Goal: Task Accomplishment & Management: Use online tool/utility

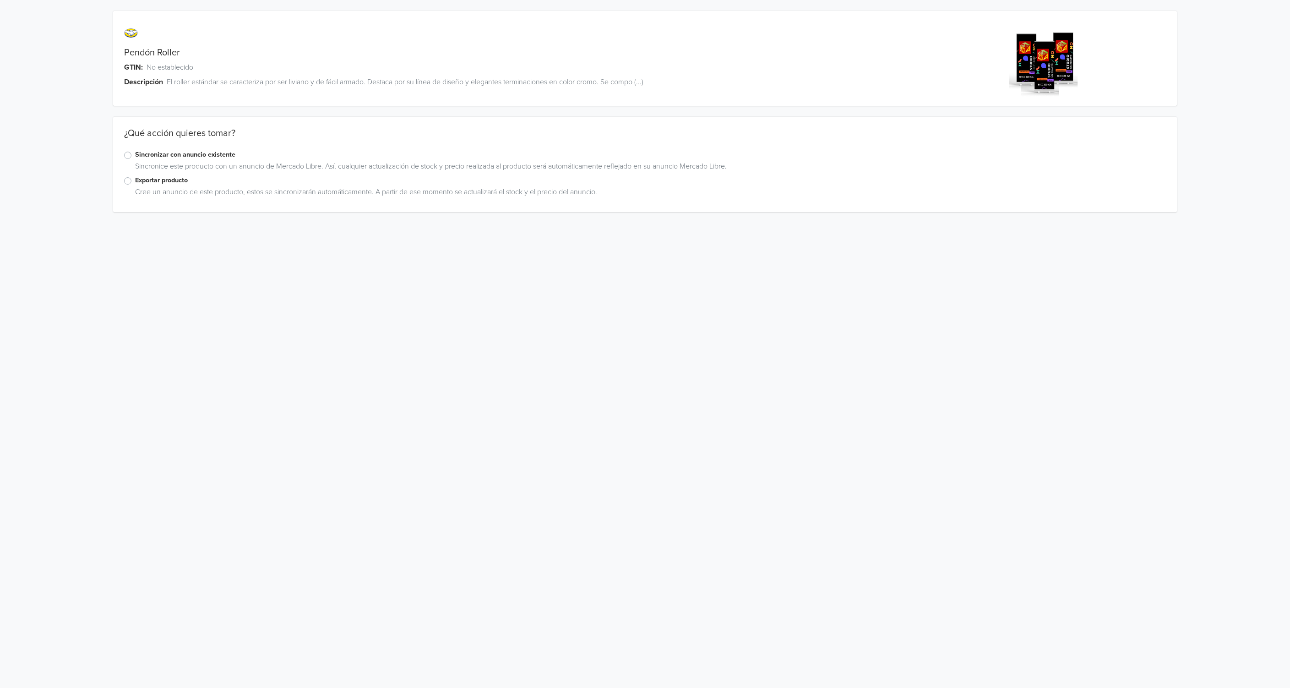
click at [135, 156] on label "Sincronizar con anuncio existente" at bounding box center [650, 155] width 1030 height 10
click at [0, 0] on input "Sincronizar con anuncio existente" at bounding box center [0, 0] width 0 height 0
click at [635, 197] on div "Cree un anuncio de este producto, estos se sincronizarán automáticamente. A par…" at bounding box center [648, 193] width 1034 height 15
click at [137, 183] on label "Exportar producto" at bounding box center [650, 180] width 1030 height 10
click at [0, 0] on input "Exportar producto" at bounding box center [0, 0] width 0 height 0
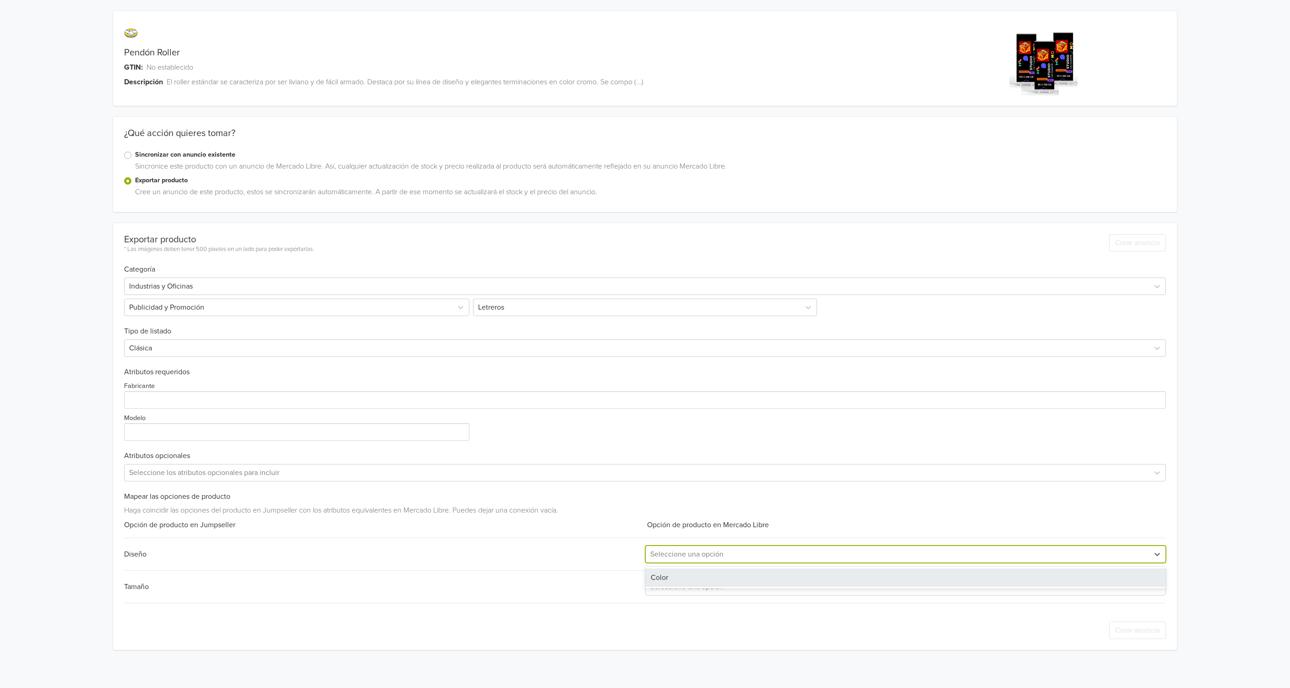
click at [694, 549] on div at bounding box center [897, 554] width 494 height 13
click at [682, 581] on div at bounding box center [897, 586] width 494 height 13
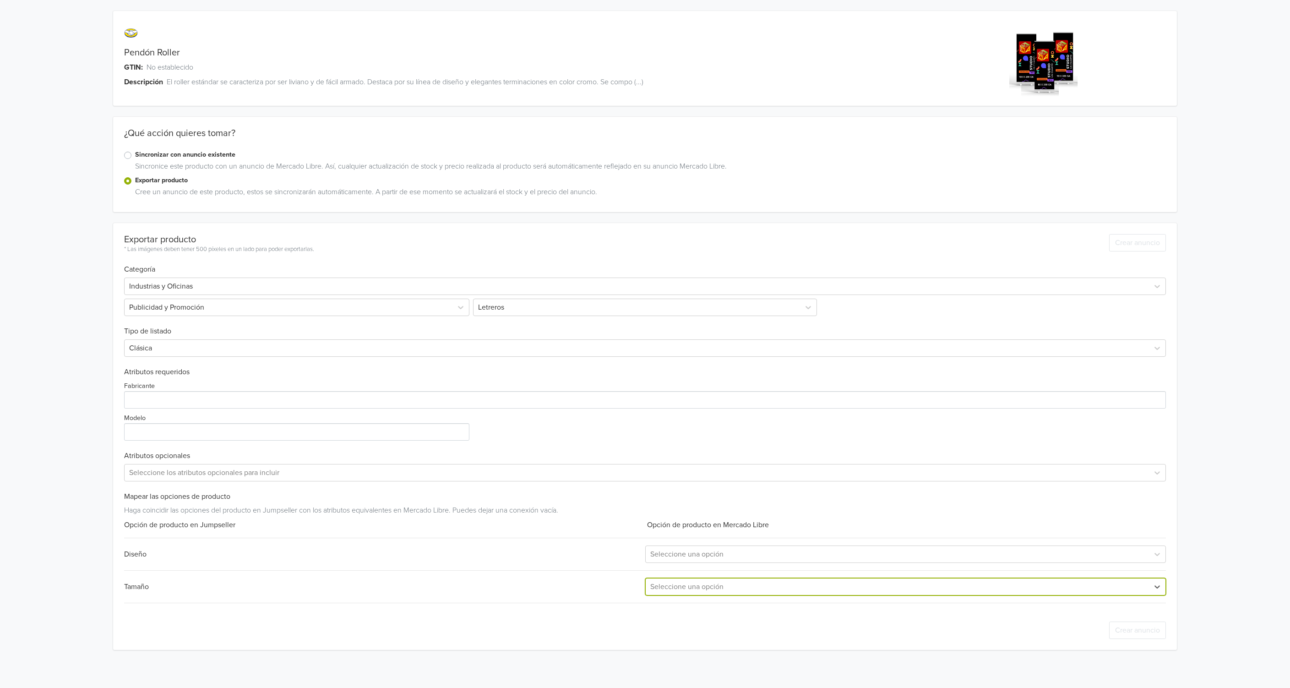
click at [682, 581] on div at bounding box center [897, 586] width 494 height 13
click at [190, 402] on input "Fabricante" at bounding box center [644, 399] width 1041 height 17
click at [186, 439] on input "Modelo" at bounding box center [296, 431] width 345 height 17
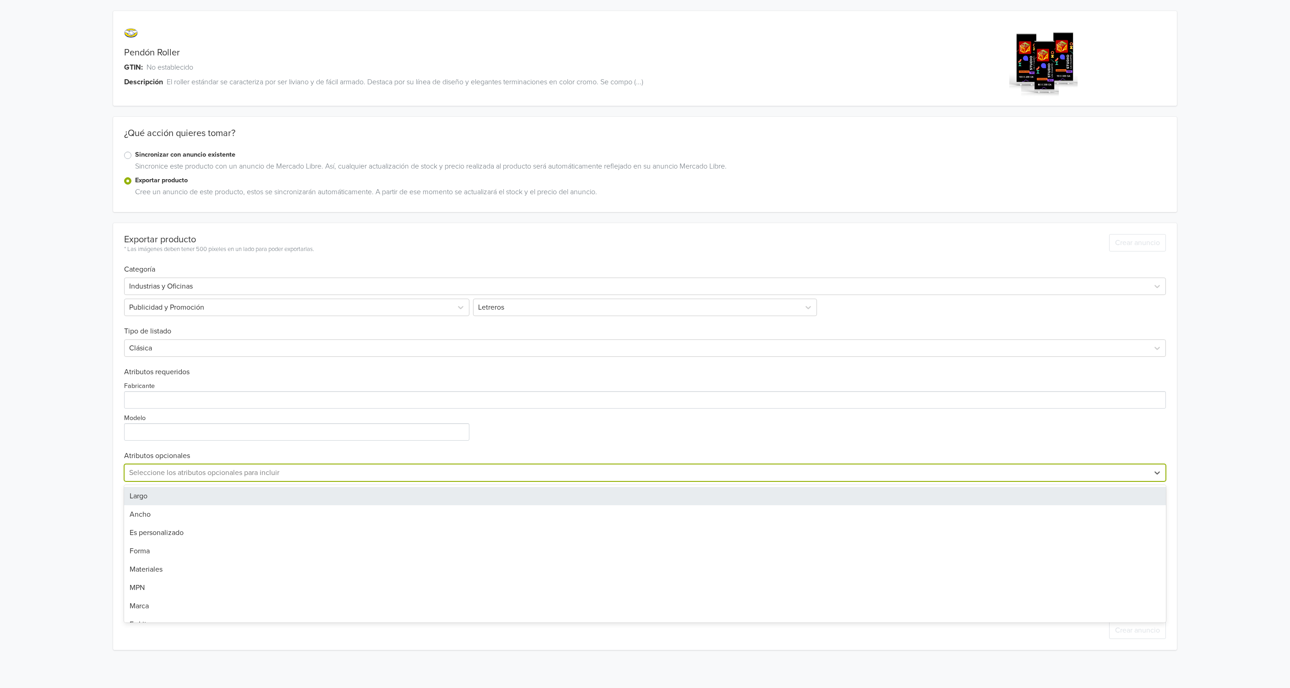
click at [191, 472] on div at bounding box center [636, 472] width 1015 height 13
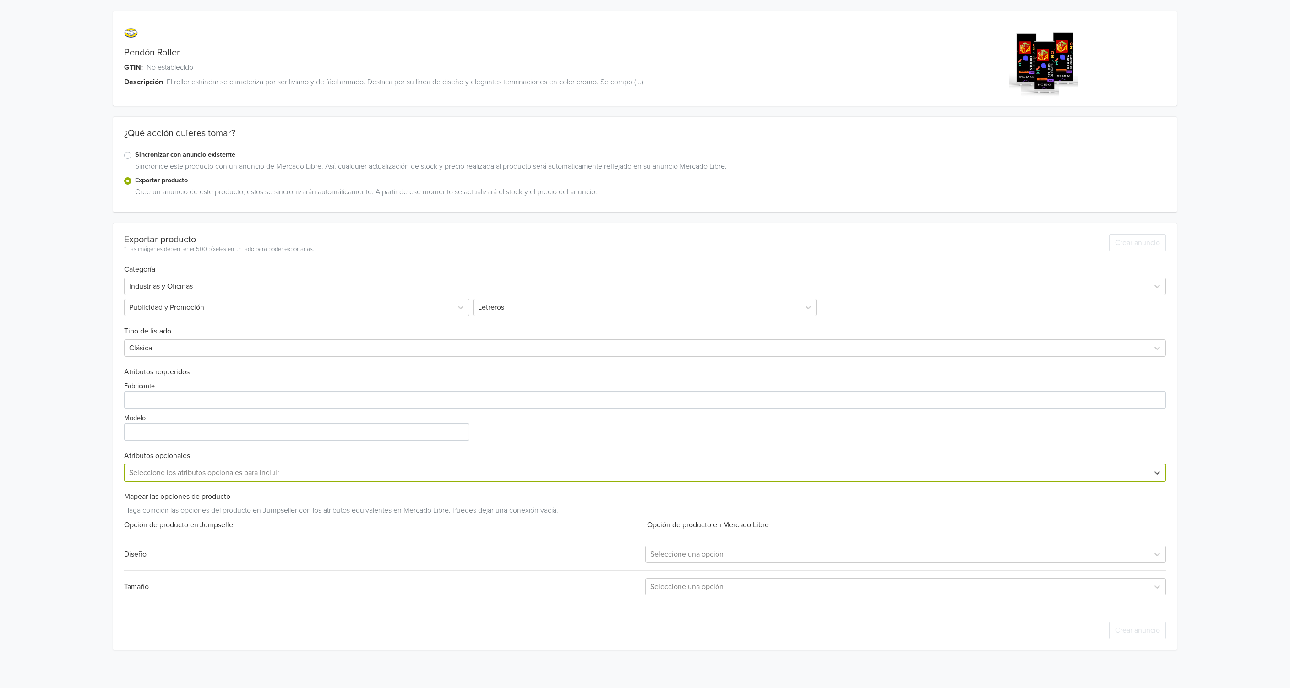
click at [190, 472] on div at bounding box center [636, 472] width 1015 height 13
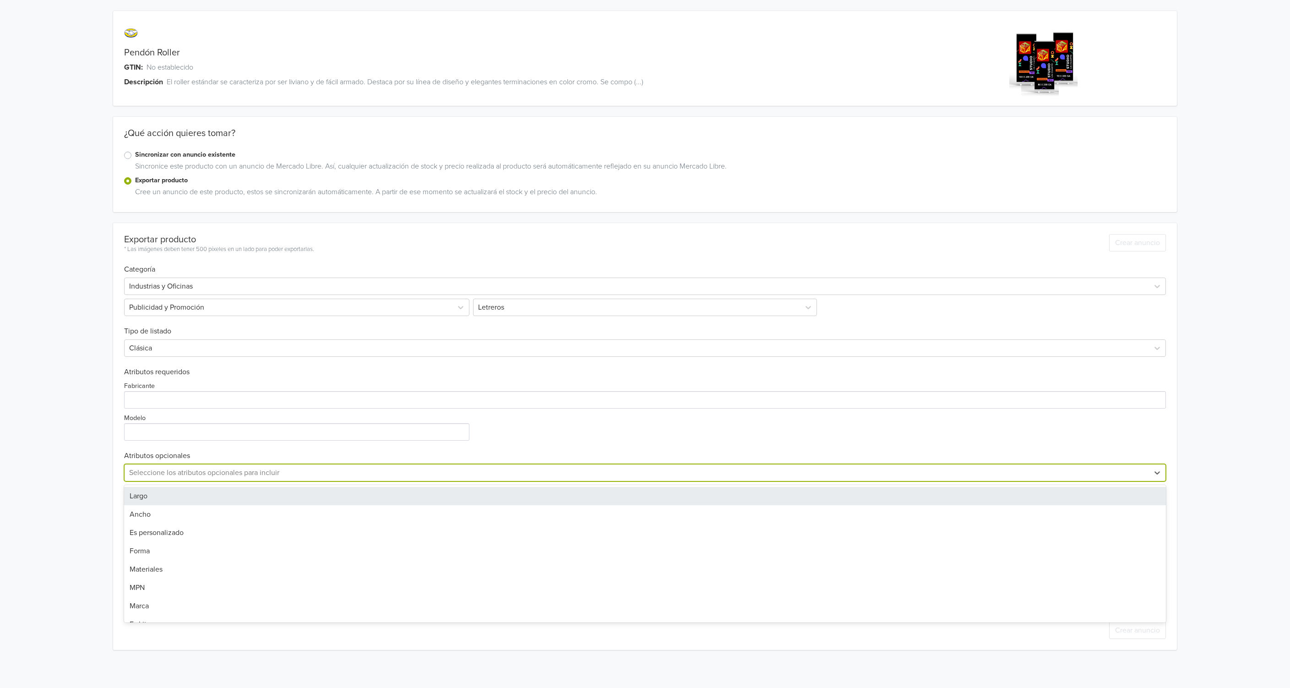
click at [190, 472] on div at bounding box center [636, 472] width 1015 height 13
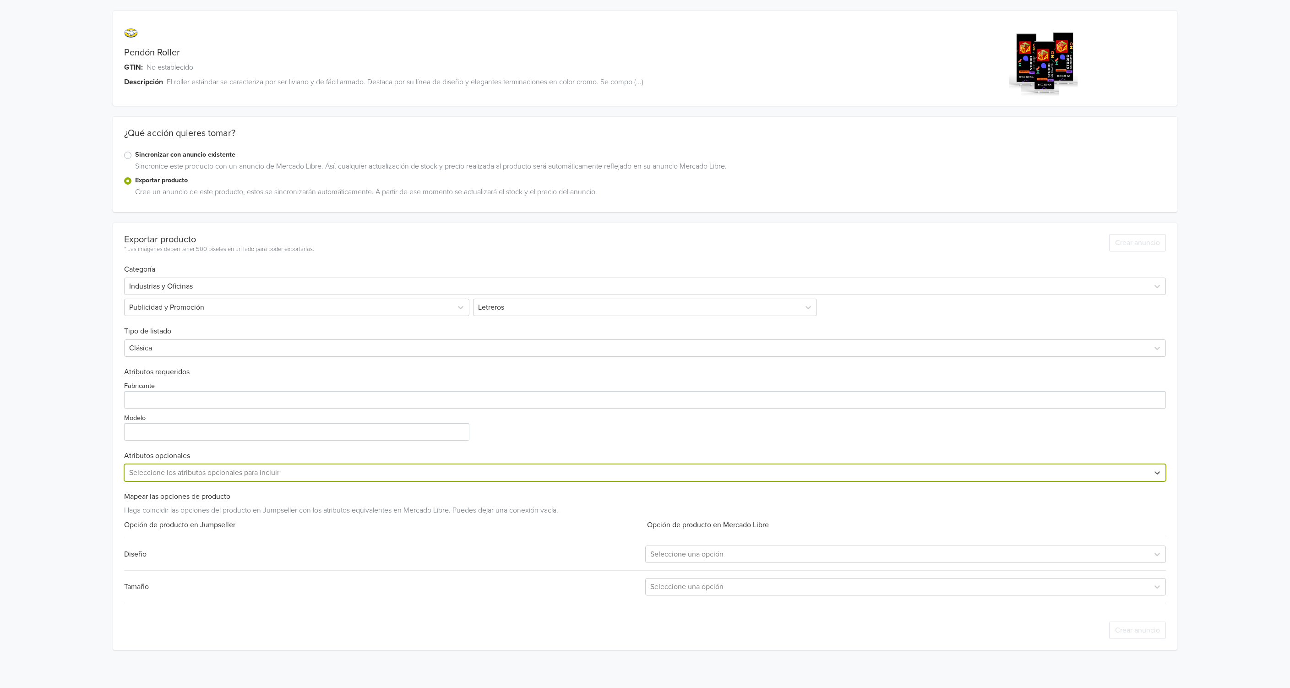
click at [195, 526] on div "Opción de producto en Jumpseller" at bounding box center [384, 524] width 521 height 11
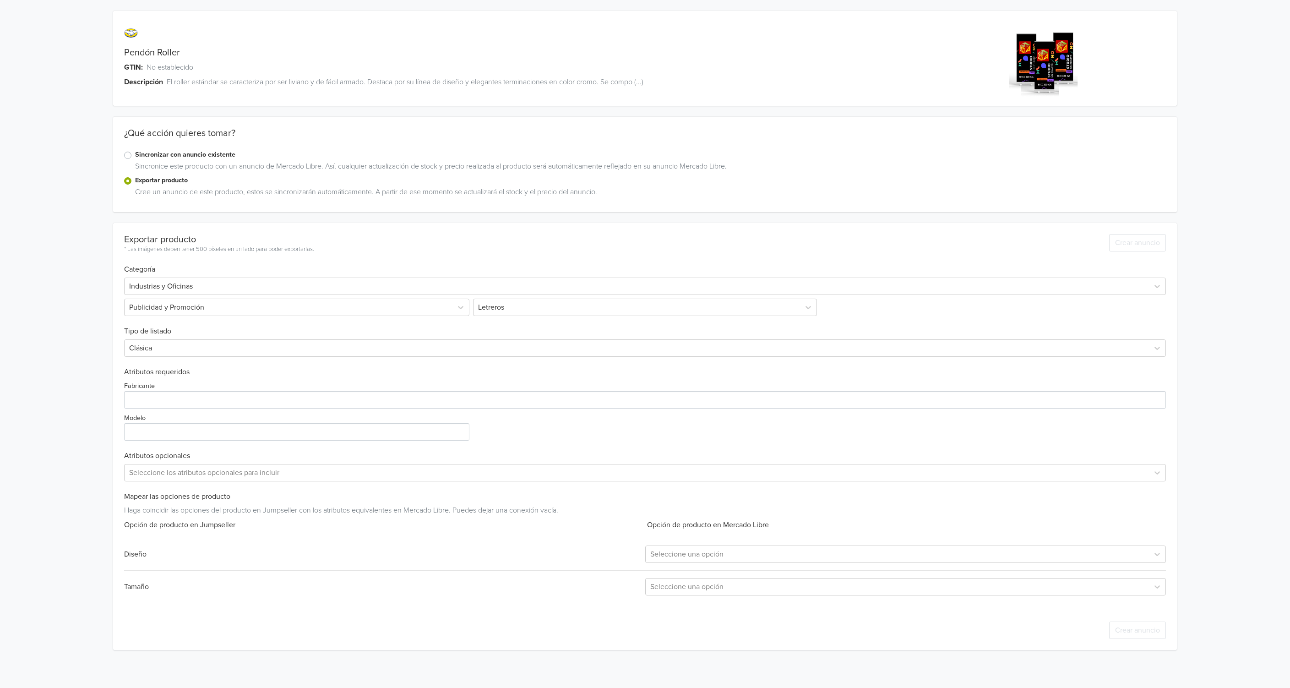
click at [152, 552] on div "Diseño" at bounding box center [384, 553] width 521 height 11
click at [675, 561] on div "Seleccione una opción" at bounding box center [896, 554] width 503 height 16
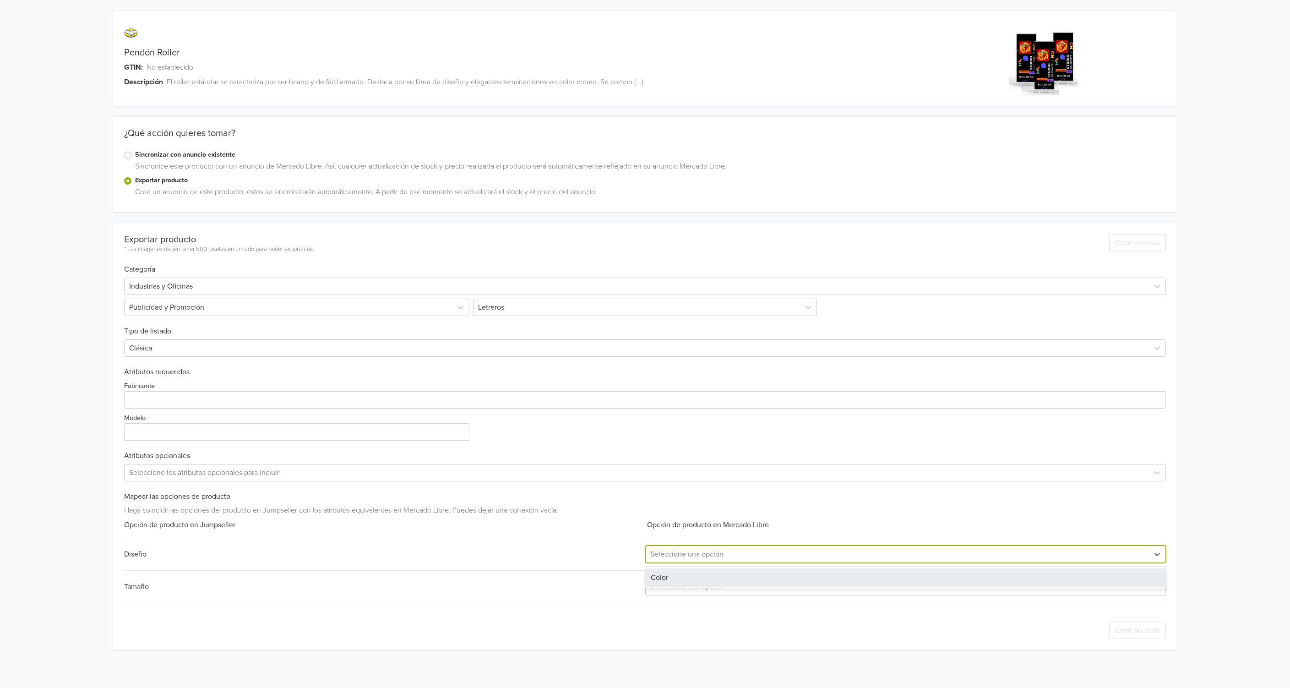
click at [668, 576] on div "Color" at bounding box center [905, 577] width 521 height 18
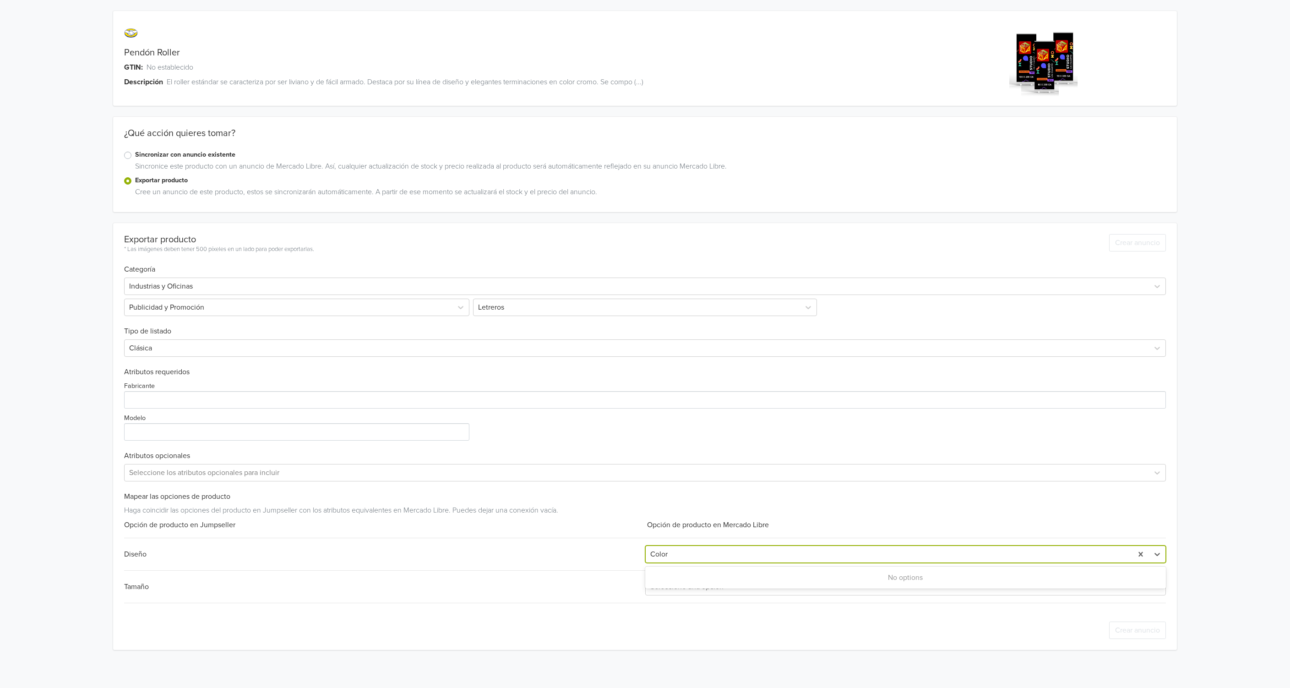
click at [673, 557] on div at bounding box center [888, 554] width 477 height 13
click at [1159, 554] on icon at bounding box center [1156, 554] width 5 height 3
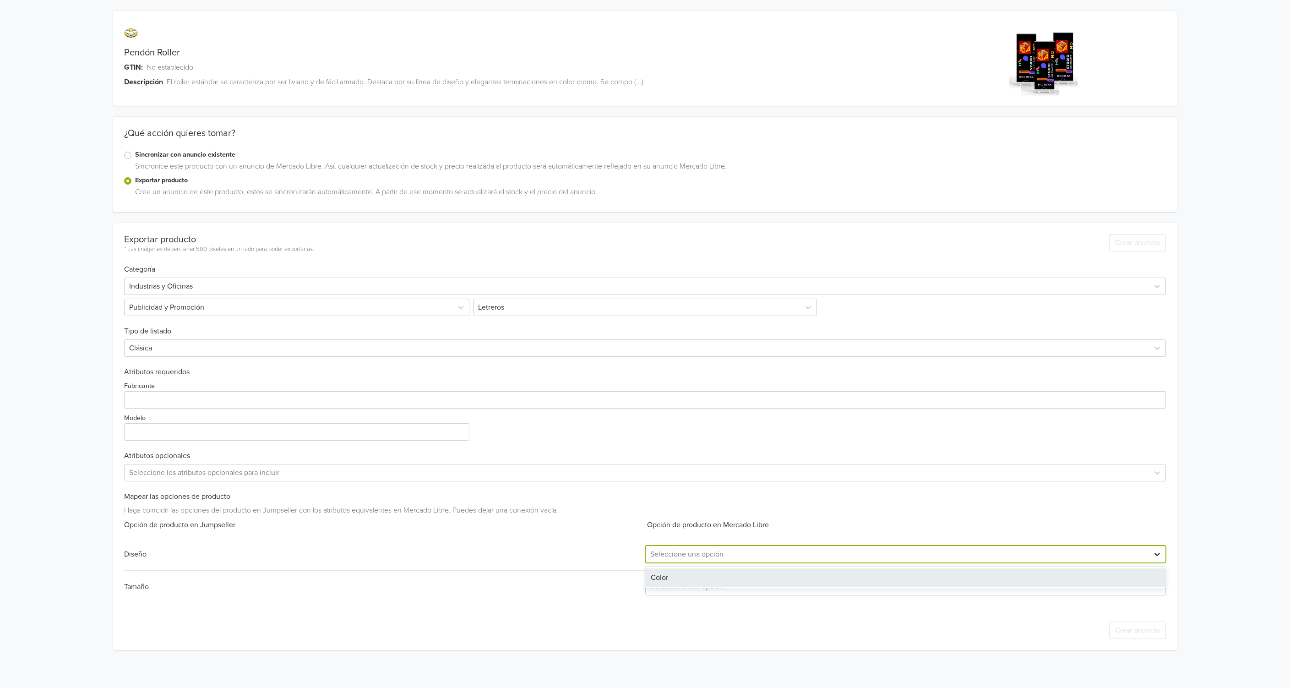
click at [1159, 554] on icon at bounding box center [1156, 554] width 5 height 3
click at [813, 585] on div at bounding box center [897, 586] width 494 height 13
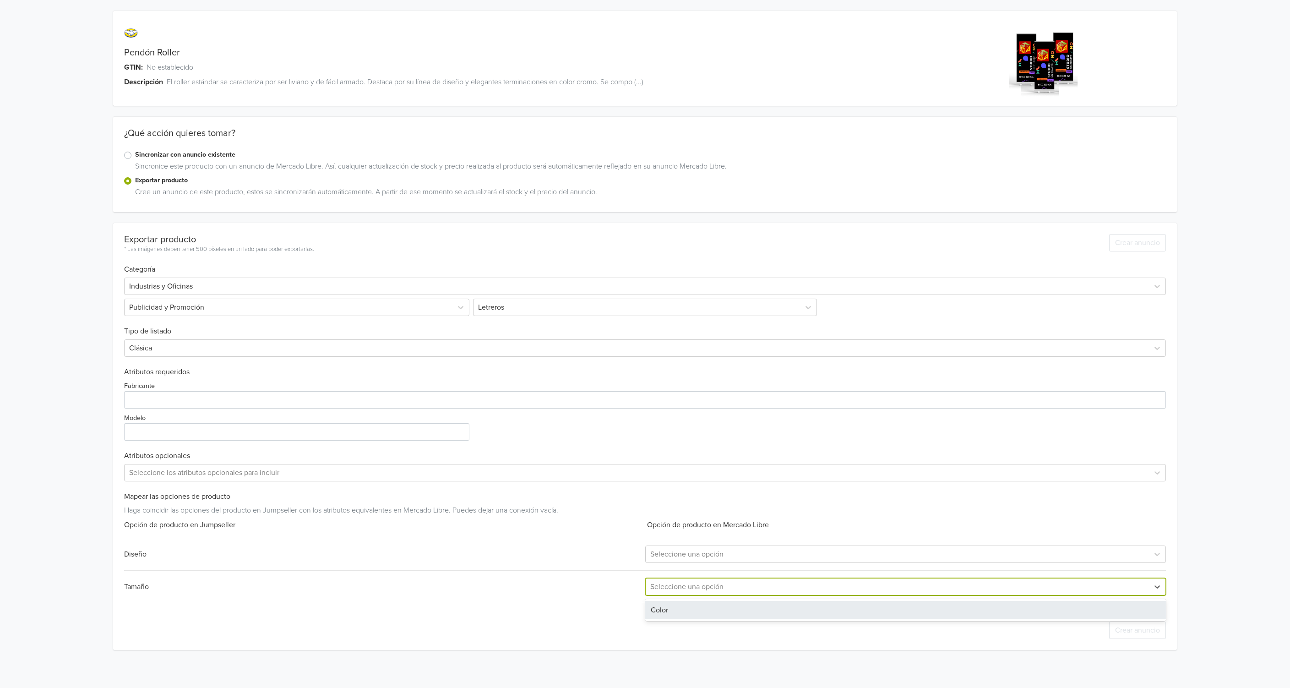
type input "g"
click at [1187, 381] on div "Pendón Roller GTIN: No establecido Descripción El roller estándar se caracteriz…" at bounding box center [645, 330] width 1276 height 661
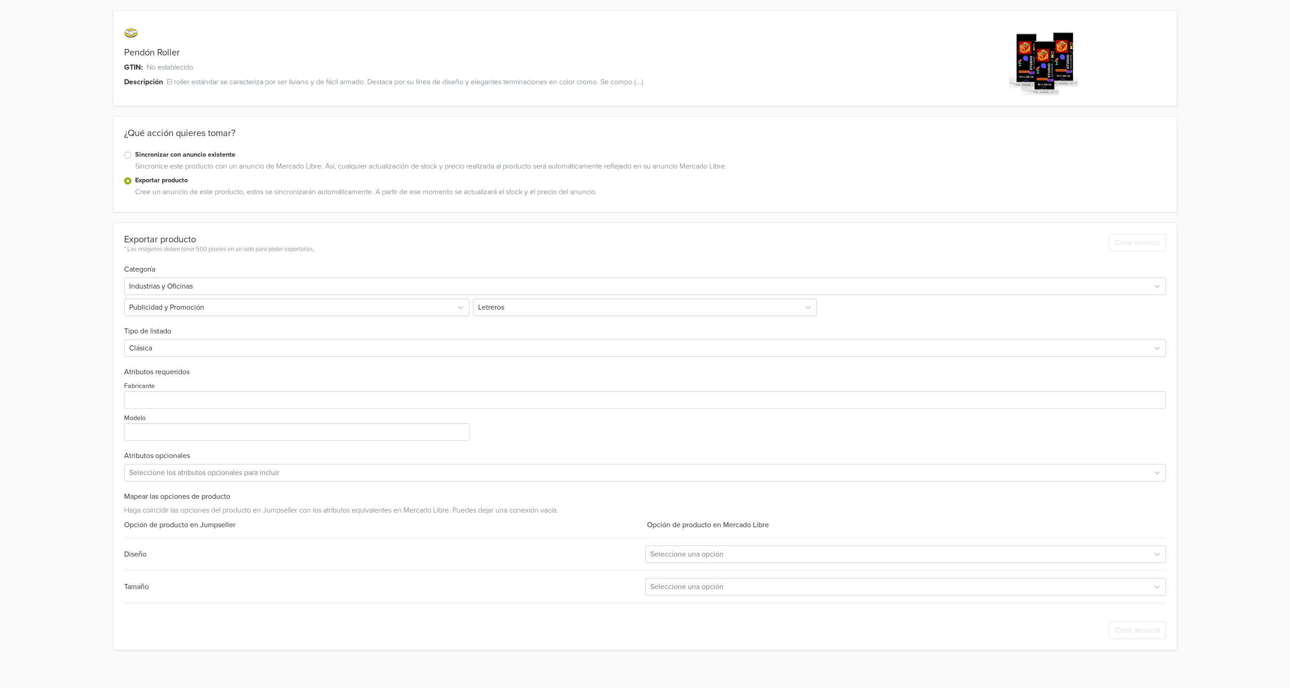
click at [135, 152] on label "Sincronizar con anuncio existente" at bounding box center [650, 155] width 1030 height 10
click at [0, 0] on input "Sincronizar con anuncio existente" at bounding box center [0, 0] width 0 height 0
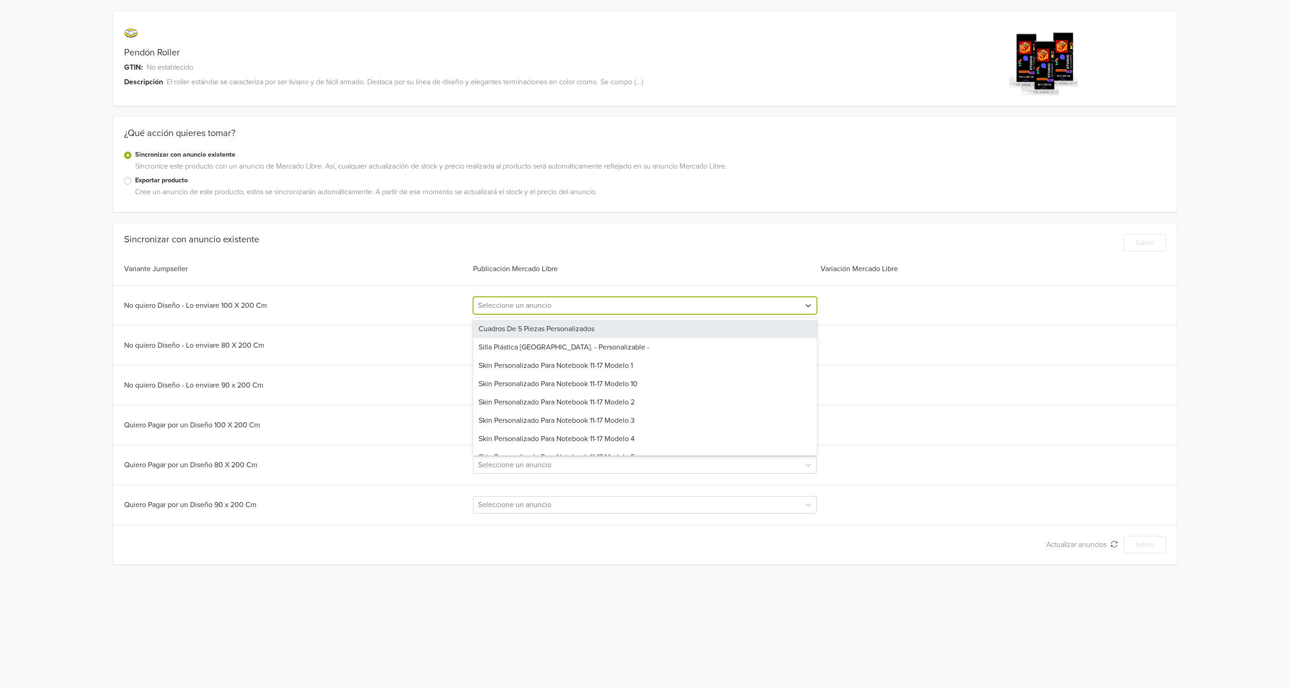
click at [491, 299] on div at bounding box center [636, 305] width 317 height 13
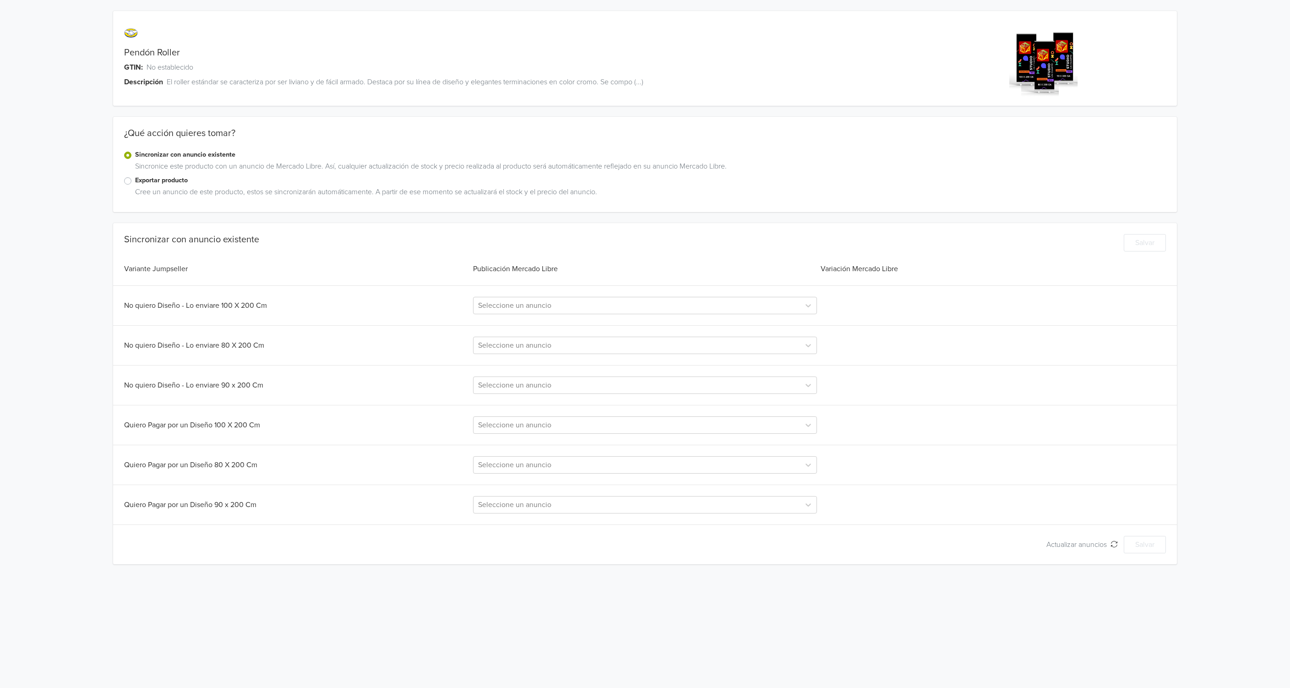
click at [341, 266] on div "Variante Jumpseller" at bounding box center [297, 268] width 347 height 11
click at [1117, 545] on icon "Actualizar anuncios" at bounding box center [1113, 543] width 7 height 7
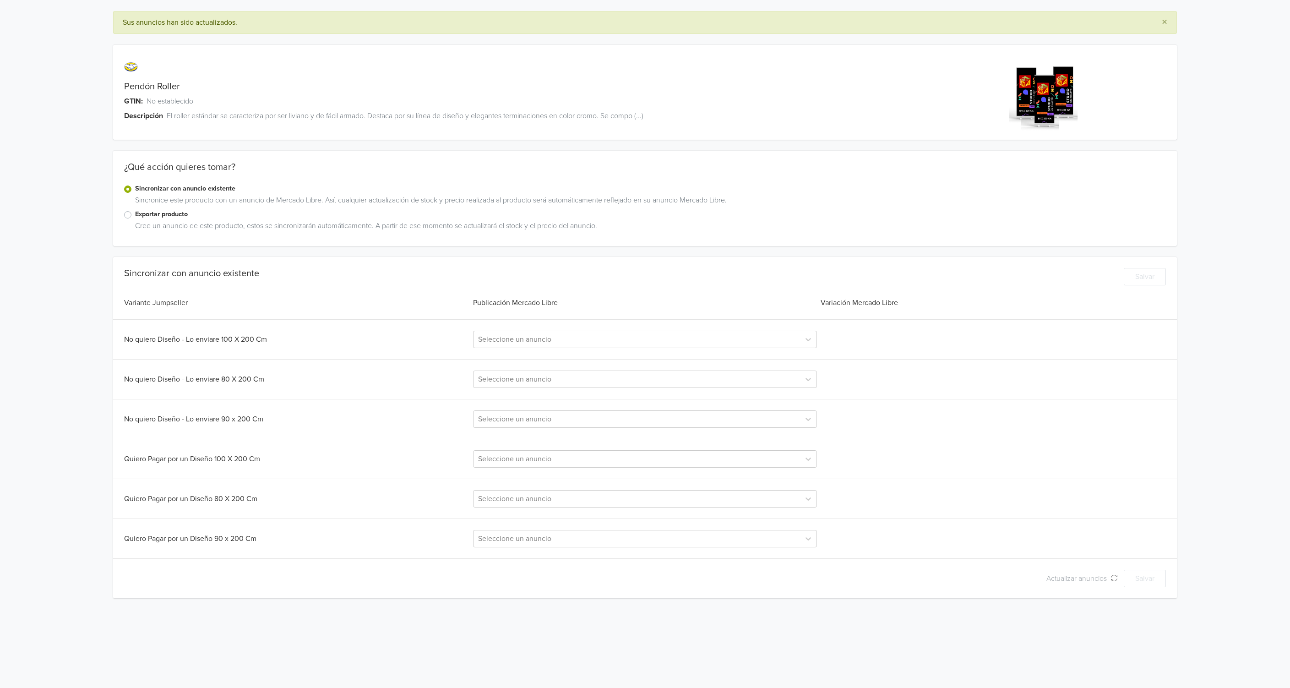
click at [867, 310] on div "Sincronizar con anuncio existente Salvar Variante Jumpseller Publicación Mercad…" at bounding box center [644, 427] width 1063 height 319
click at [552, 343] on div at bounding box center [636, 339] width 317 height 13
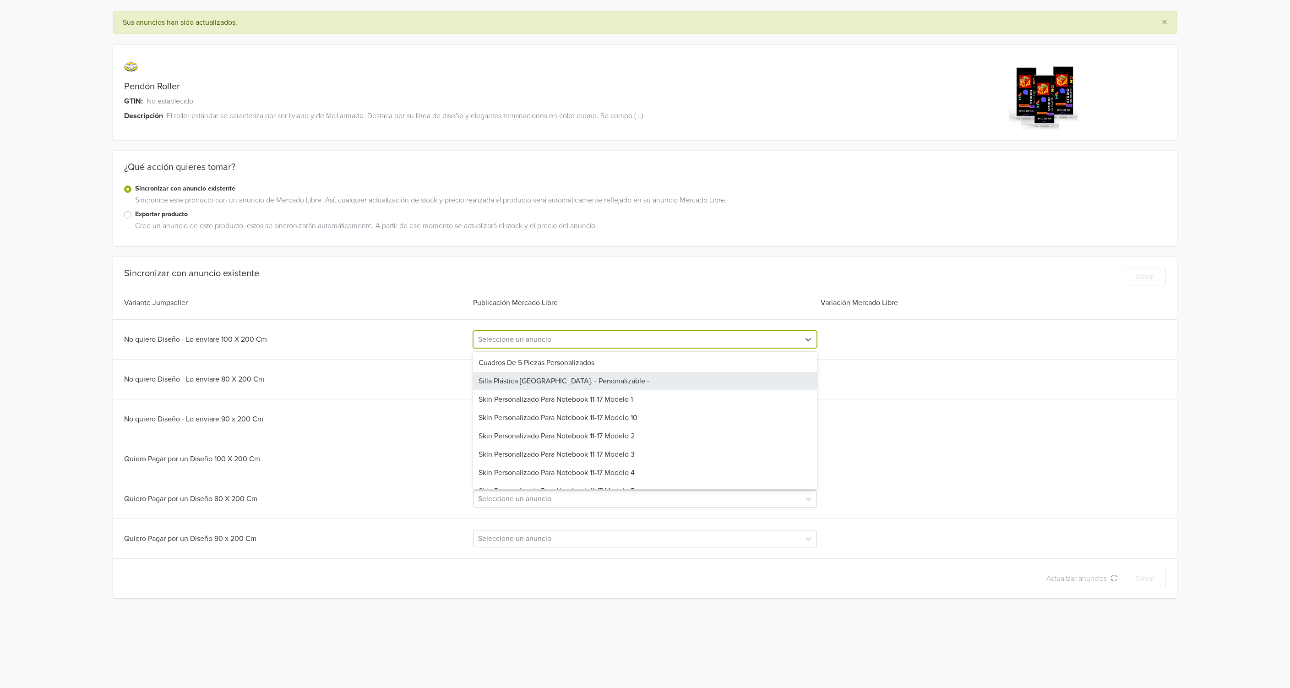
click at [707, 253] on div "× Sus anuncios han sido actualizados. Pendón Roller GTIN: No establecido Descri…" at bounding box center [645, 304] width 1276 height 609
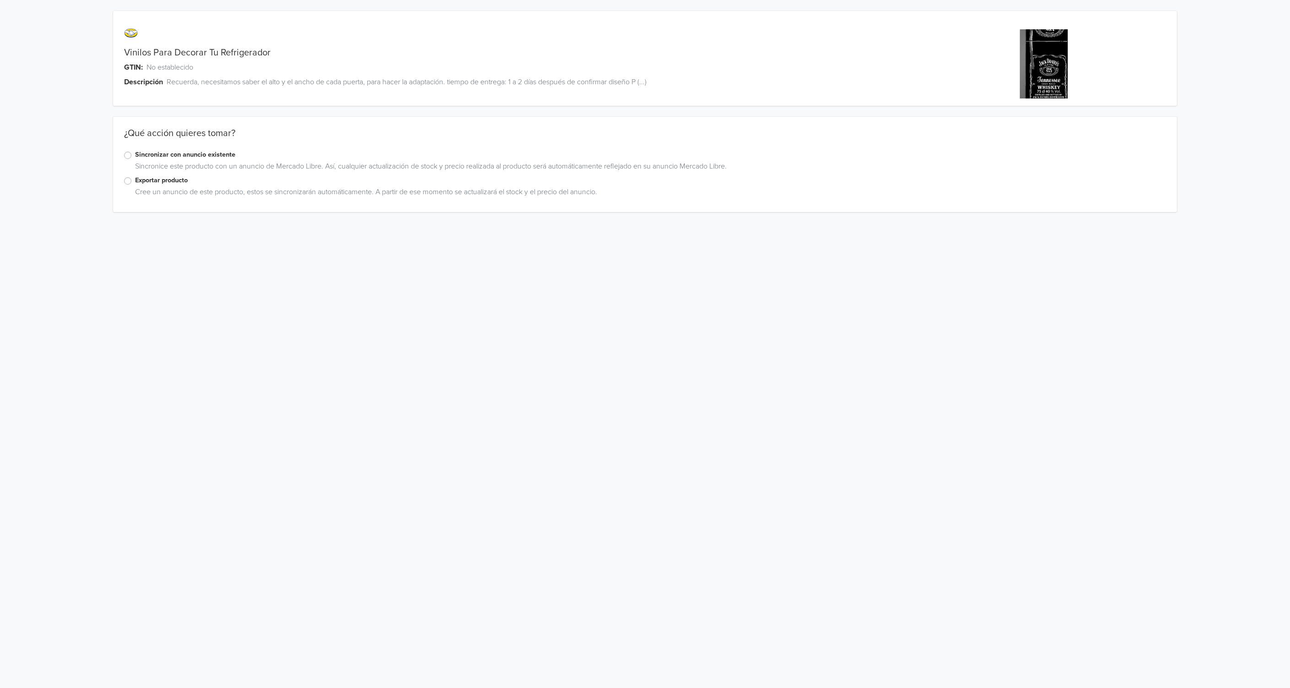
click at [145, 156] on label "Sincronizar con anuncio existente" at bounding box center [650, 155] width 1030 height 10
click at [0, 0] on input "Sincronizar con anuncio existente" at bounding box center [0, 0] width 0 height 0
click at [523, 311] on div at bounding box center [633, 305] width 315 height 13
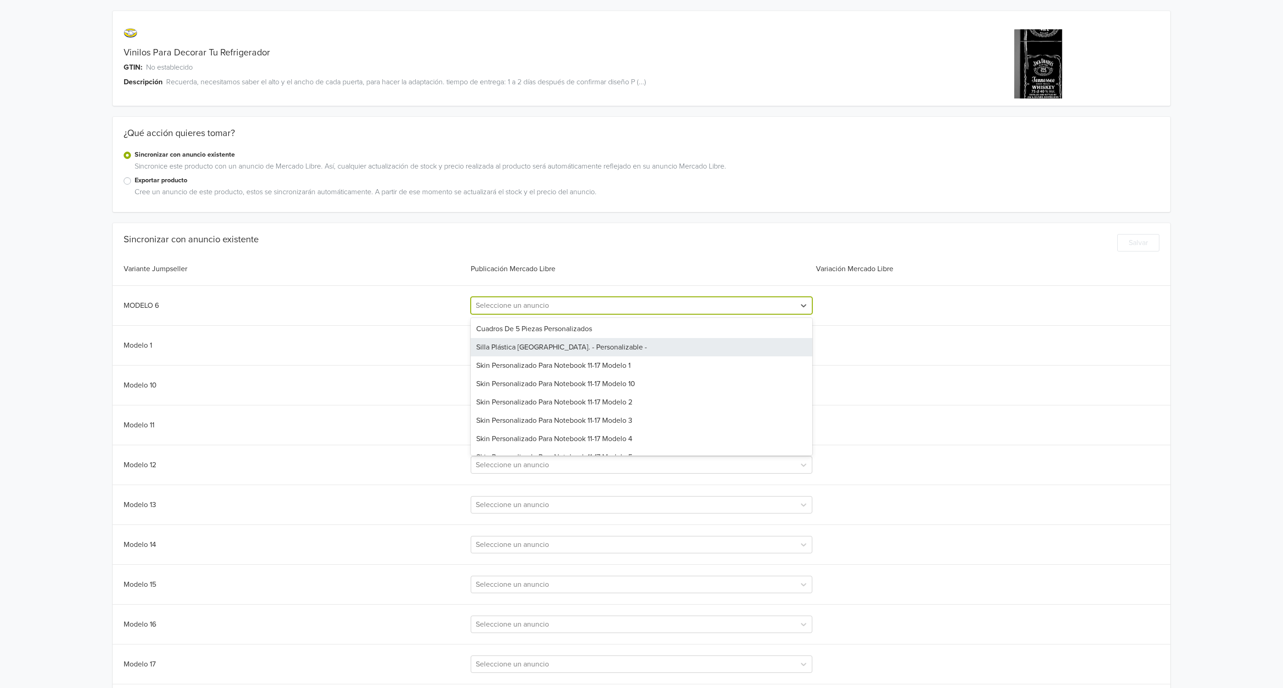
click at [162, 192] on div "Cree un anuncio de este producto, estos se sincronizarán automáticamente. A par…" at bounding box center [645, 193] width 1028 height 15
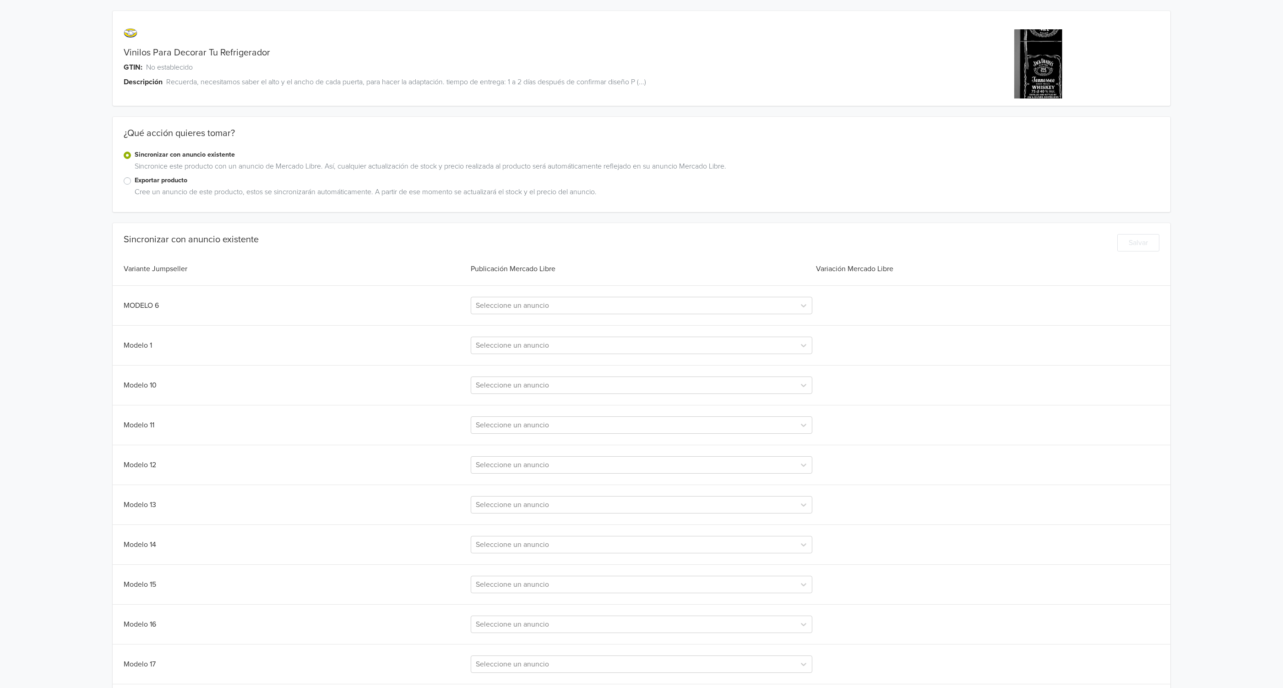
click at [135, 181] on label "Exportar producto" at bounding box center [647, 180] width 1025 height 10
click at [0, 0] on input "Exportar producto" at bounding box center [0, 0] width 0 height 0
